Goal: Complete application form

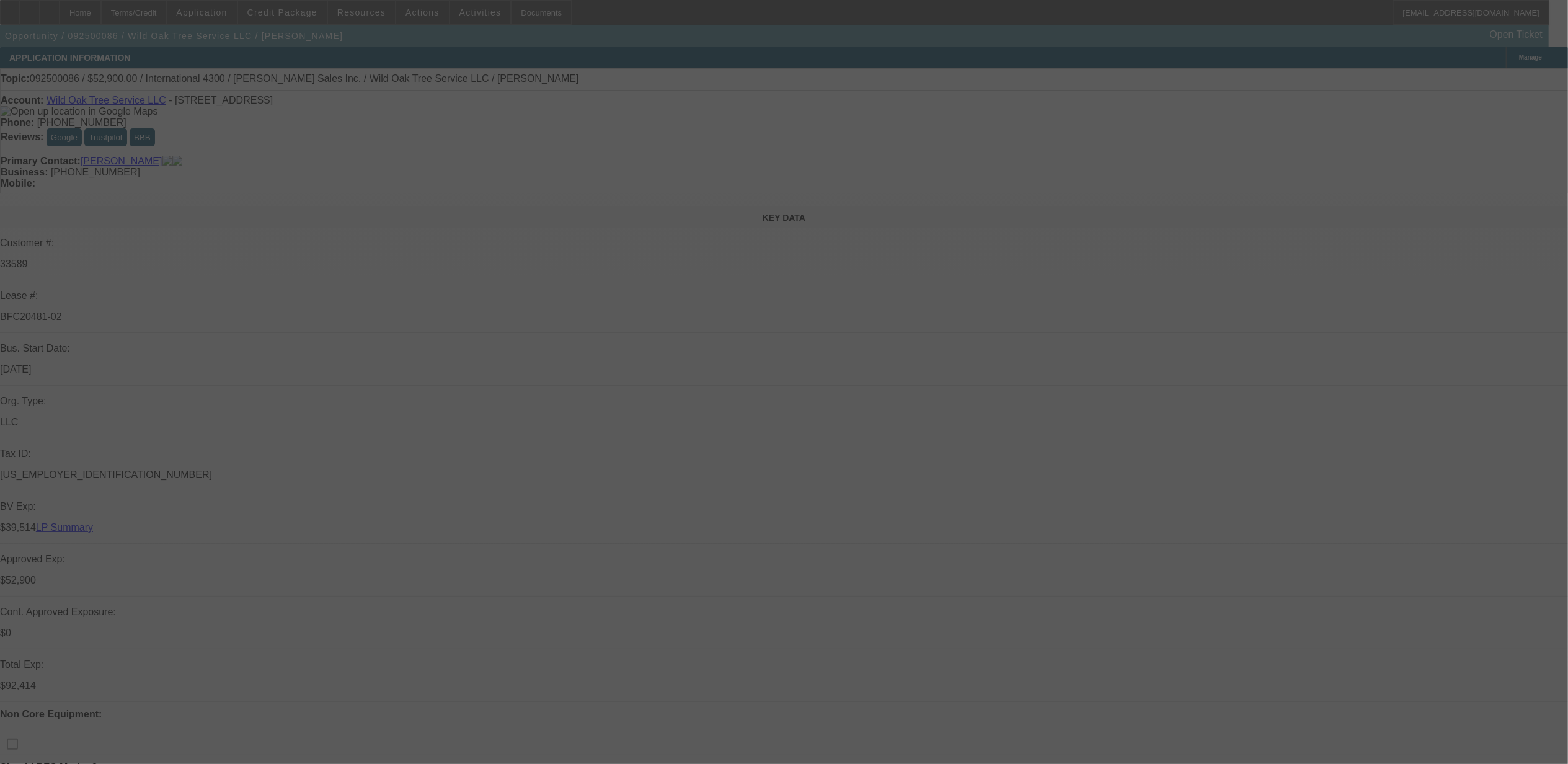
select select "0"
select select "2"
select select "0"
select select "2"
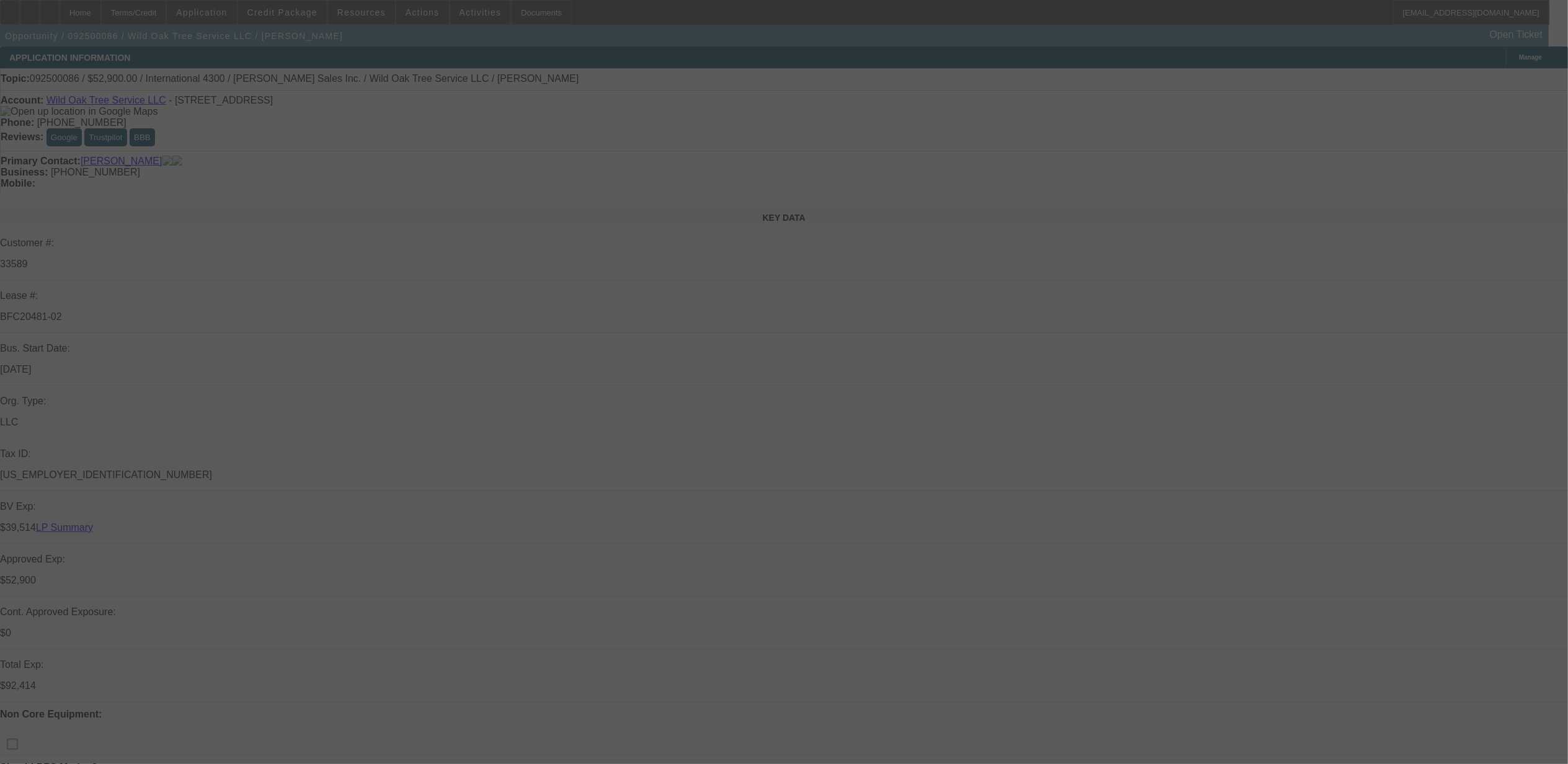
select select "0"
select select "2"
select select "0"
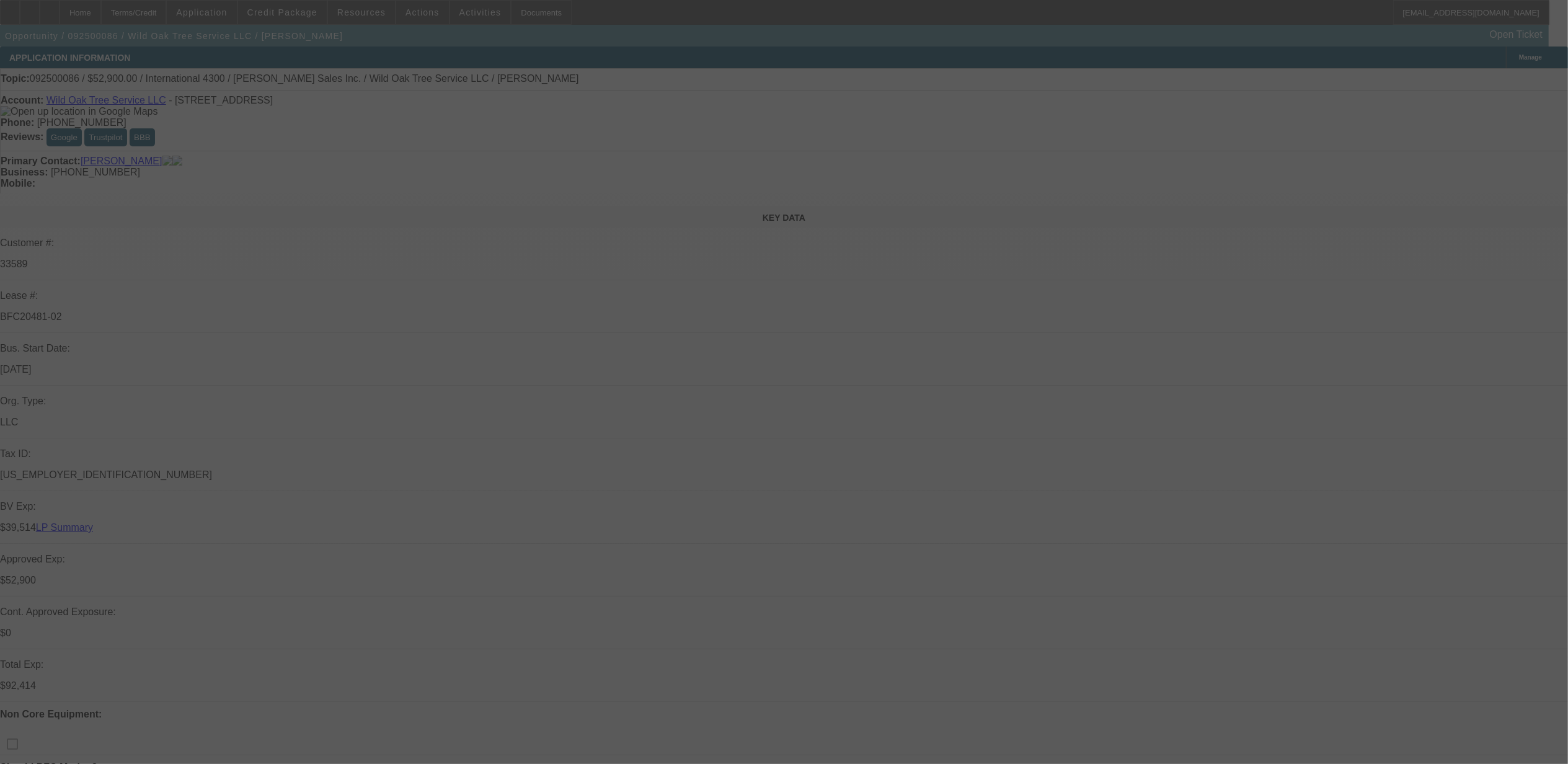
select select "2"
select select "0"
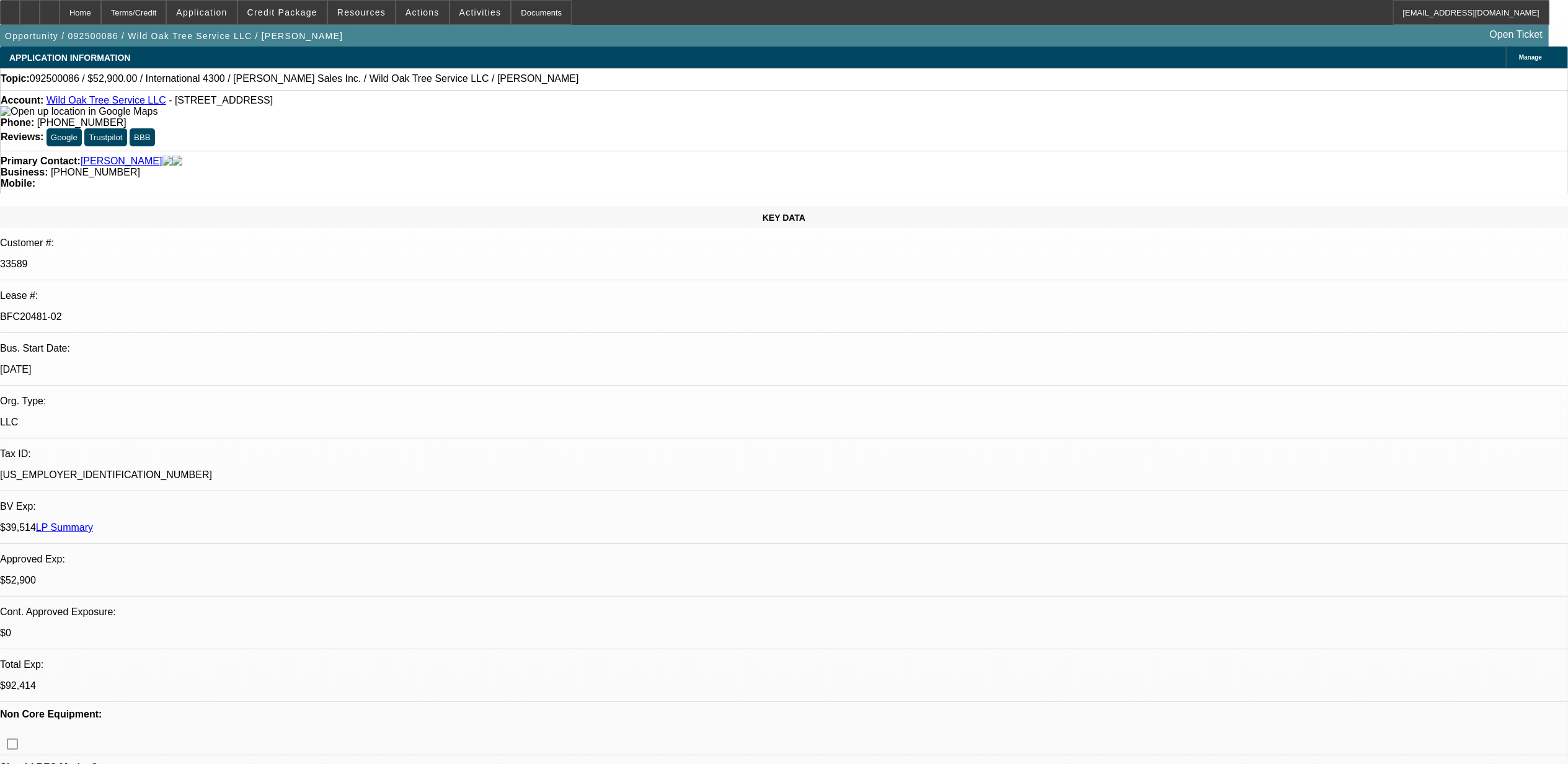
select select "1"
select select "2"
select select "6"
select select "1"
select select "2"
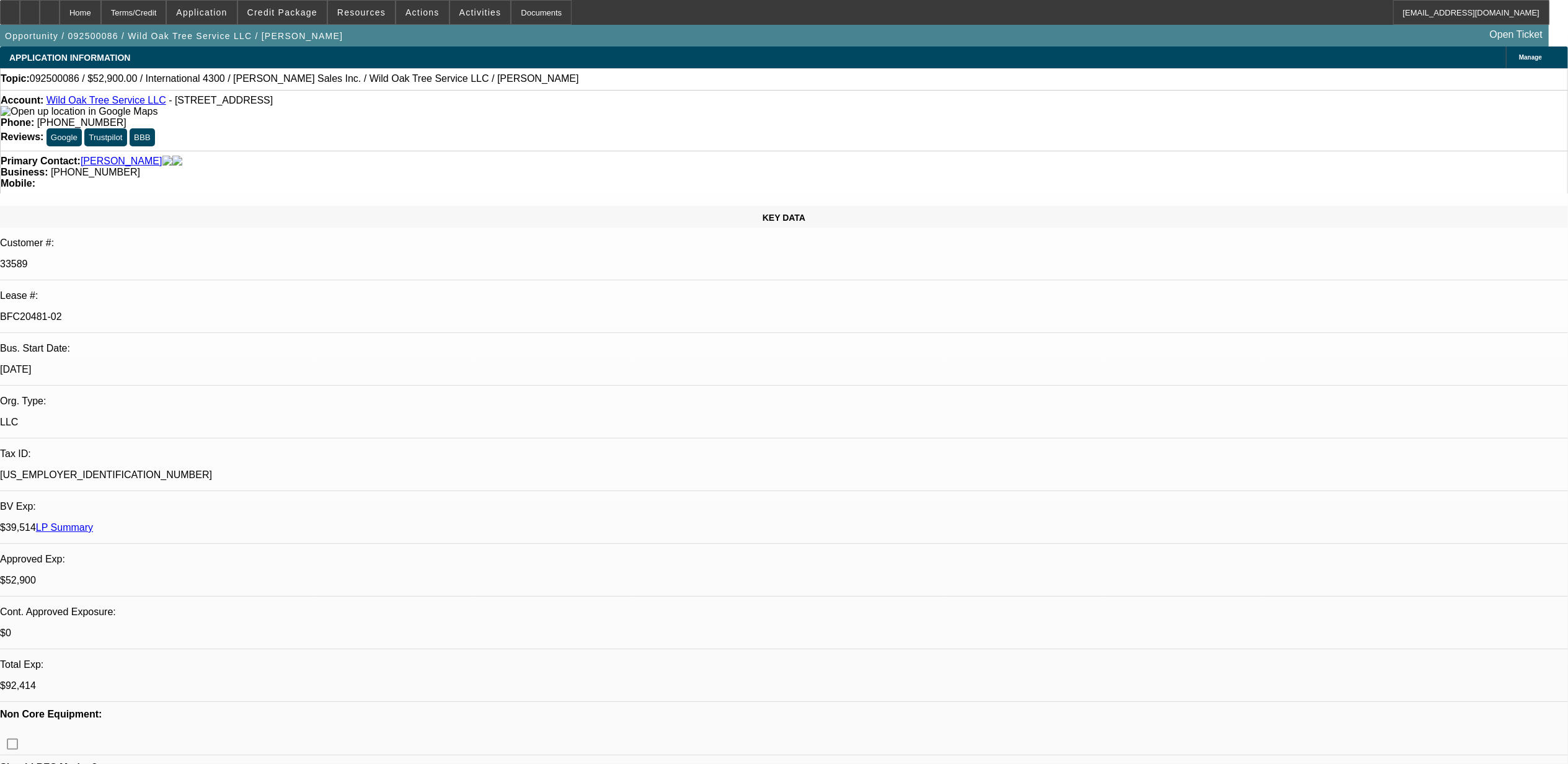
select select "6"
select select "1"
select select "2"
select select "6"
select select "1"
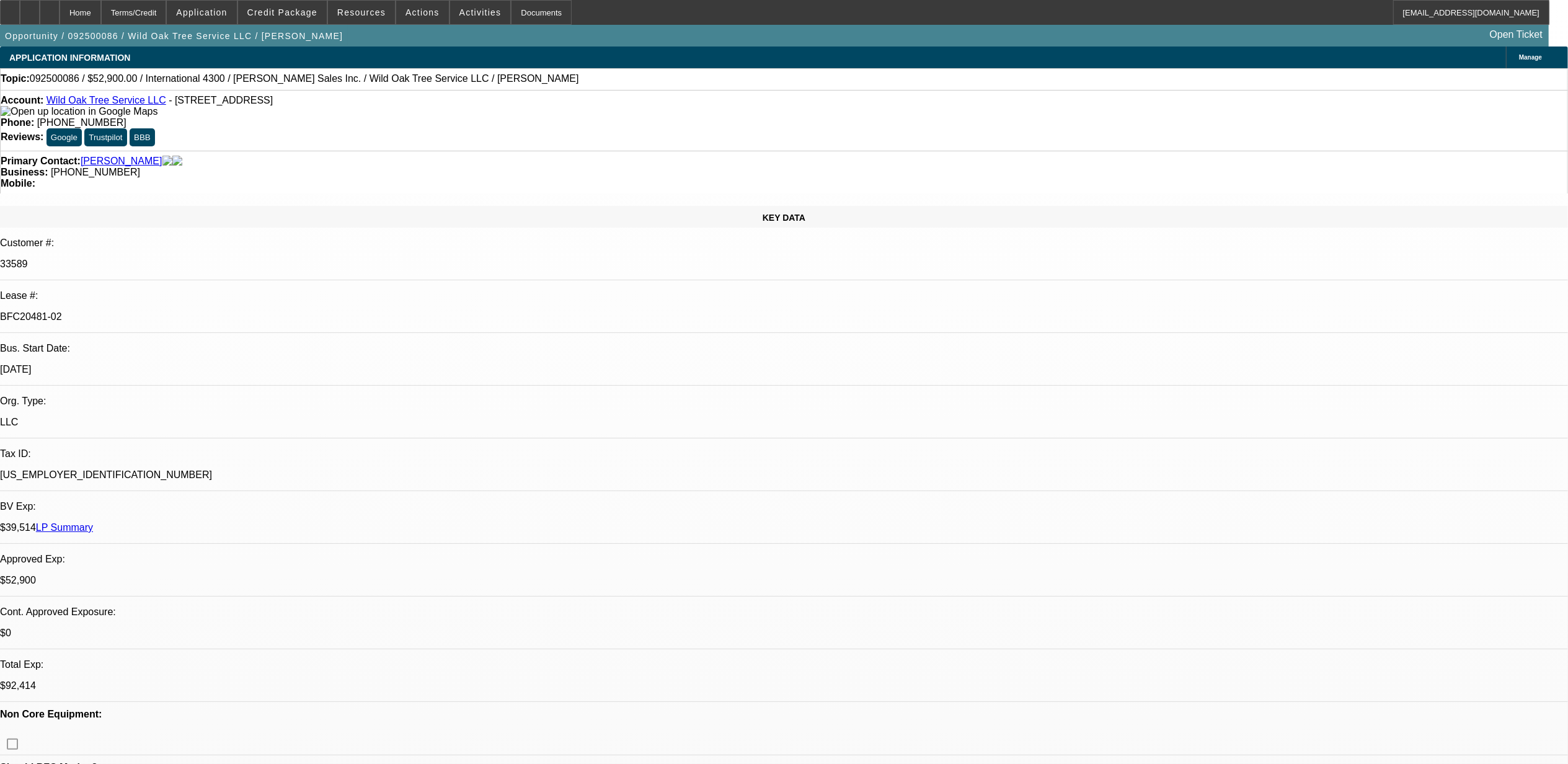
select select "2"
select select "6"
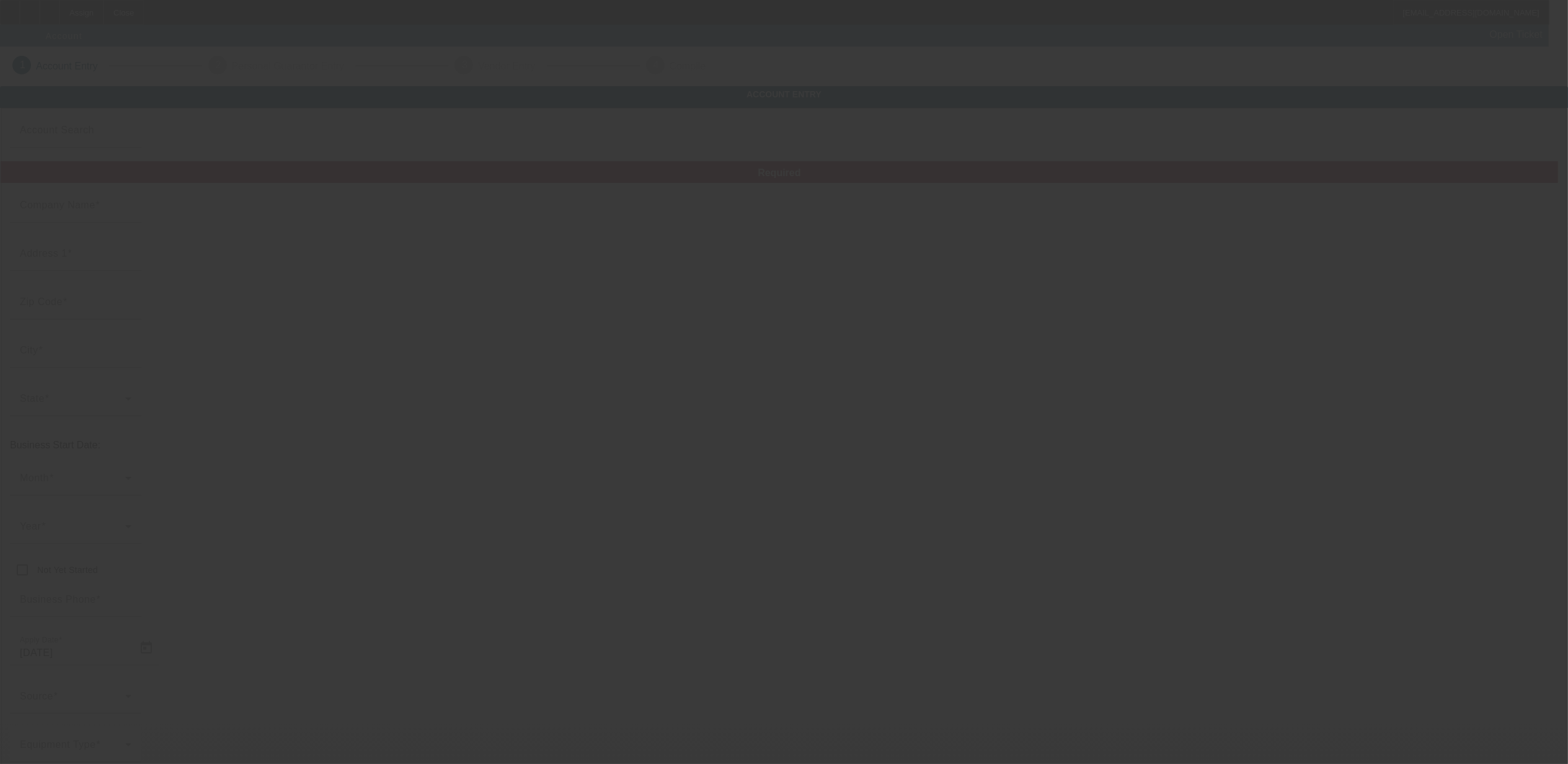
type input "[DATE]"
type input "K & TR, Inc."
type input "[STREET_ADDRESS][US_STATE]"
type input "47240"
type input "[GEOGRAPHIC_DATA]"
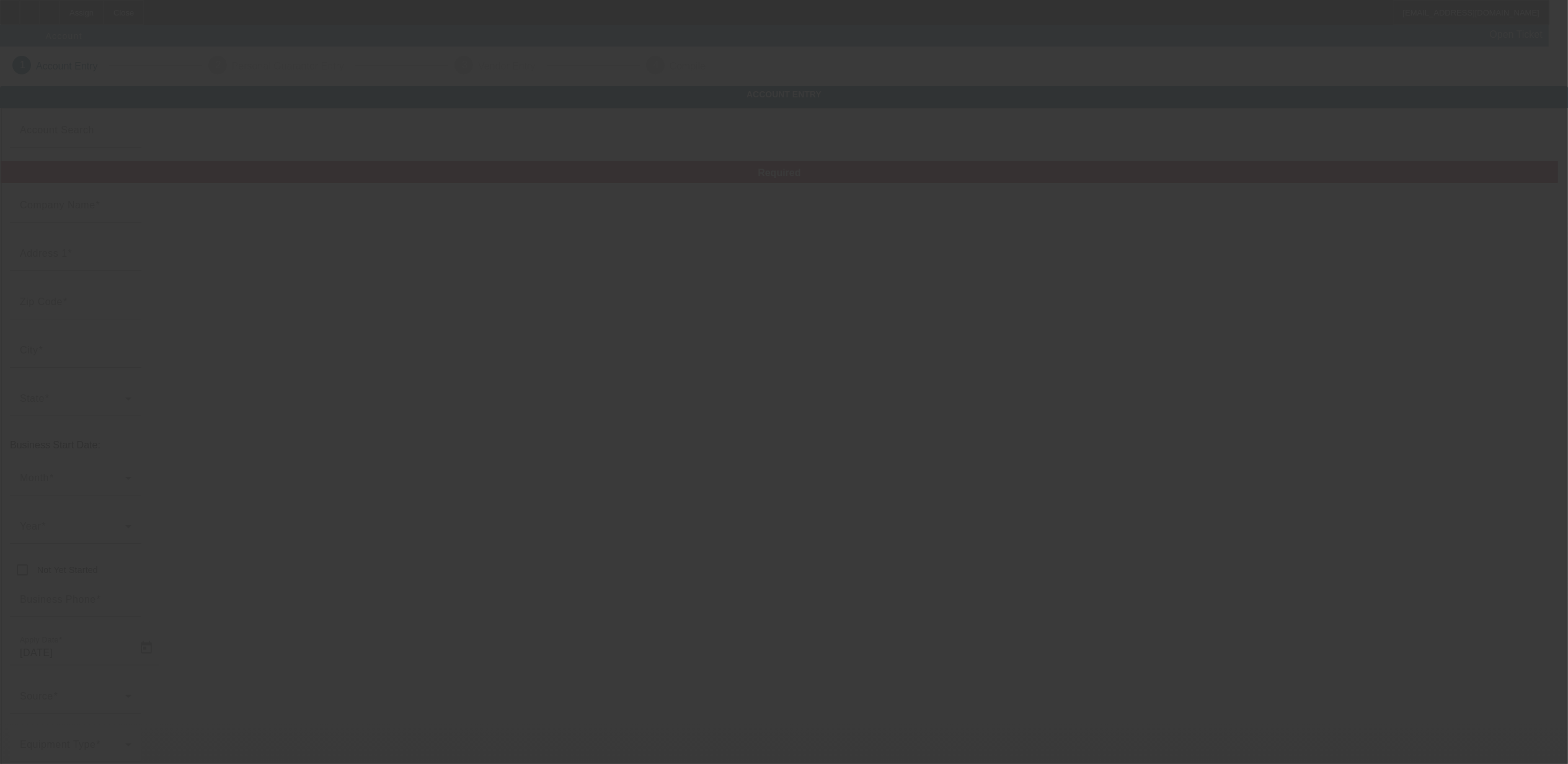
type input "[PHONE_NUMBER]"
type input "[PERSON_NAME]'s Wrecker Service"
type input "[EMAIL_ADDRESS][DOMAIN_NAME]"
type input "Decatur"
type input "[PHONE_NUMBER]"
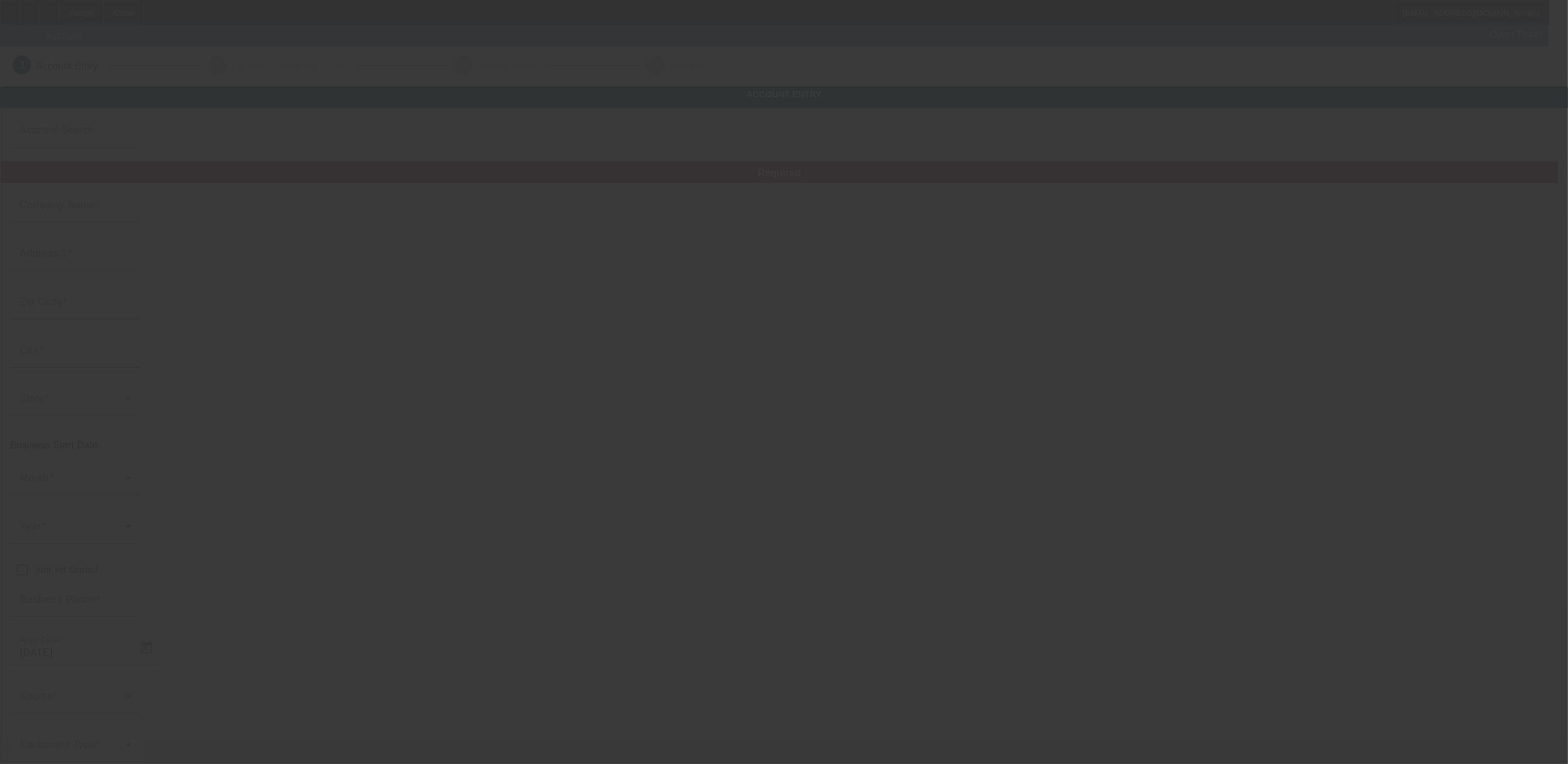
type input "[US_EMPLOYER_IDENTIFICATION_NUMBER]"
type input "[URL][DOMAIN_NAME]"
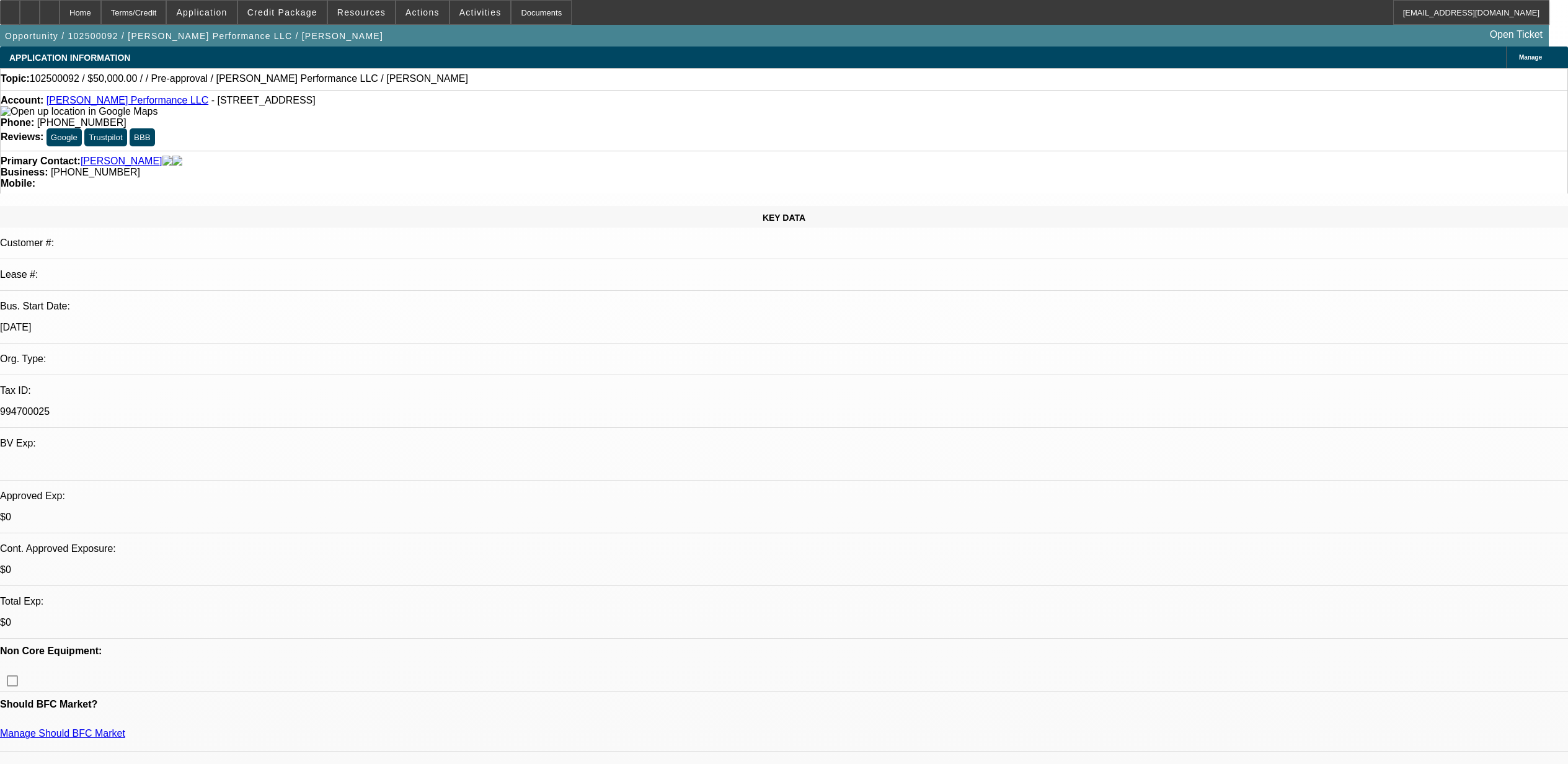
select select "0"
select select "2"
select select "0.1"
select select "4"
